Goal: Find specific page/section: Find specific page/section

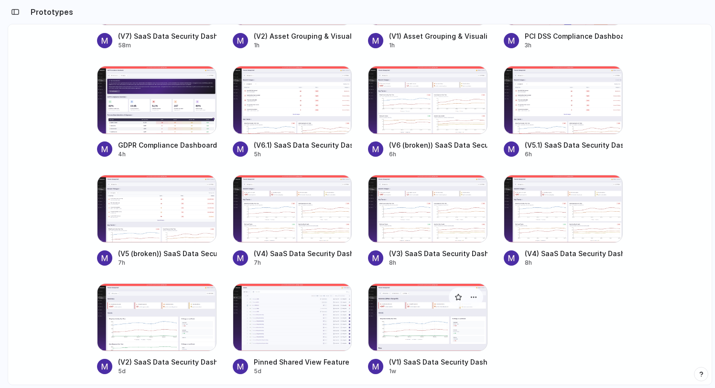
scroll to position [221, 0]
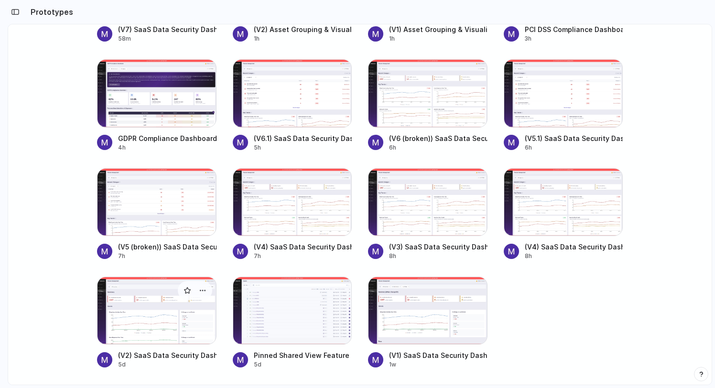
click at [141, 317] on div at bounding box center [156, 311] width 119 height 68
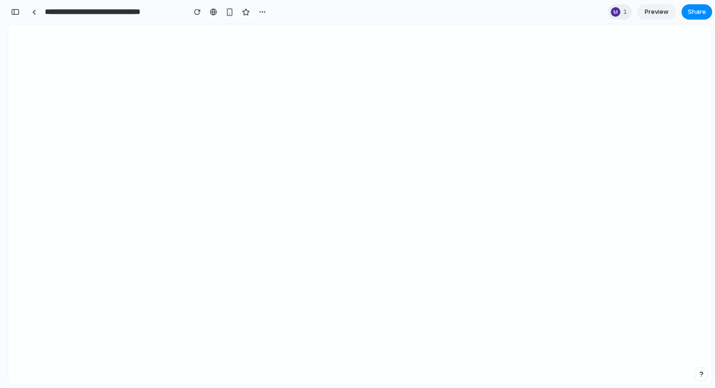
scroll to position [1663, 0]
